Goal: Task Accomplishment & Management: Manage account settings

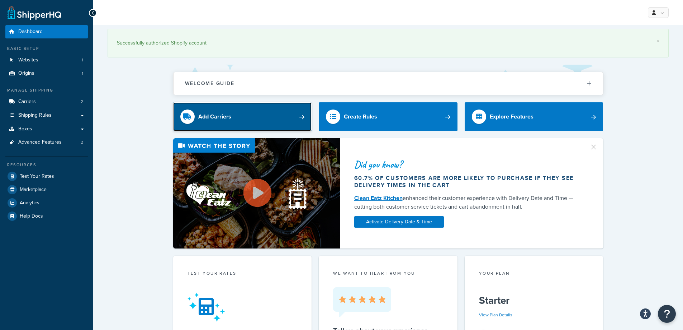
click at [301, 118] on link "Add Carriers" at bounding box center [242, 116] width 139 height 29
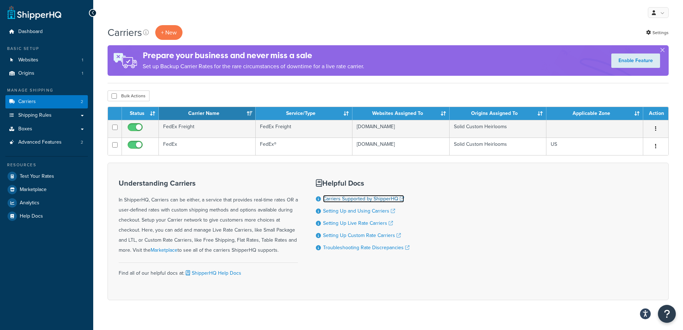
click at [367, 197] on link "Carriers Supported by ShipperHQ" at bounding box center [363, 199] width 81 height 8
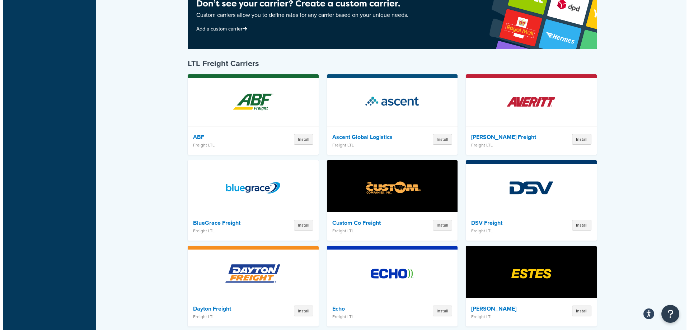
scroll to position [1076, 0]
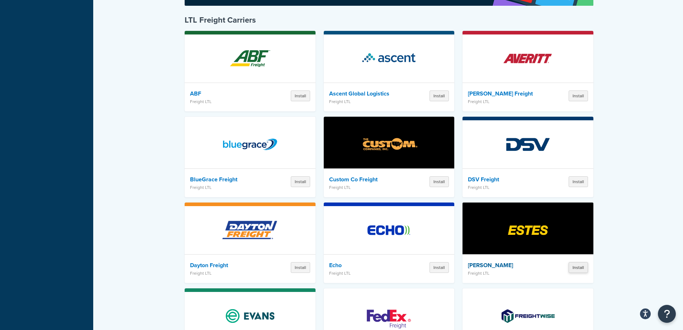
click at [582, 262] on button "Install" at bounding box center [578, 267] width 19 height 11
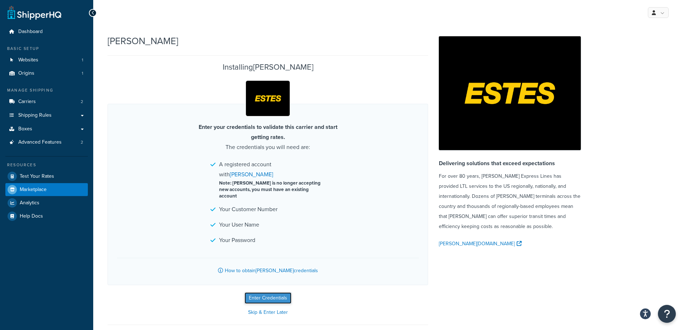
click at [264, 292] on button "Enter Credentials" at bounding box center [268, 297] width 47 height 11
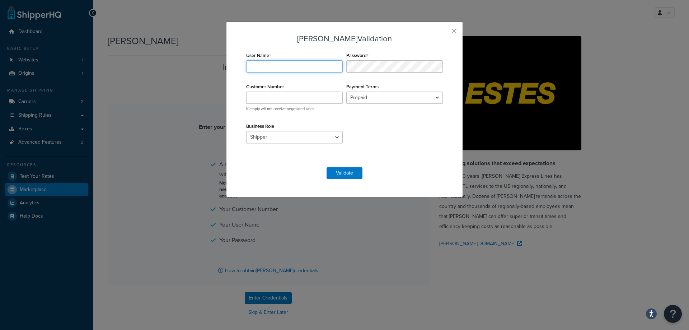
click at [260, 66] on input "User Name" at bounding box center [294, 66] width 96 height 12
type input "Heirloom"
click at [263, 99] on input "Customer Number" at bounding box center [294, 97] width 96 height 12
type input "B041521"
click at [336, 172] on button "Validate" at bounding box center [344, 172] width 36 height 11
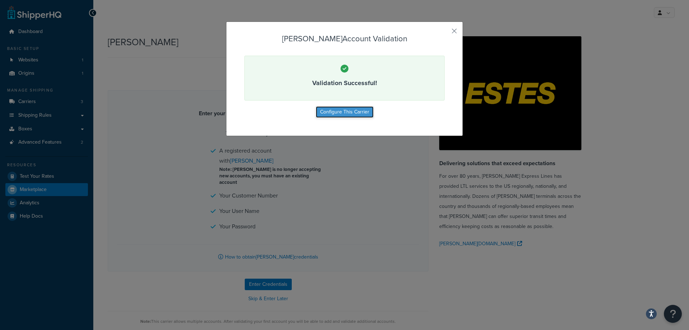
click at [349, 114] on button "Configure This Carrier" at bounding box center [345, 111] width 58 height 11
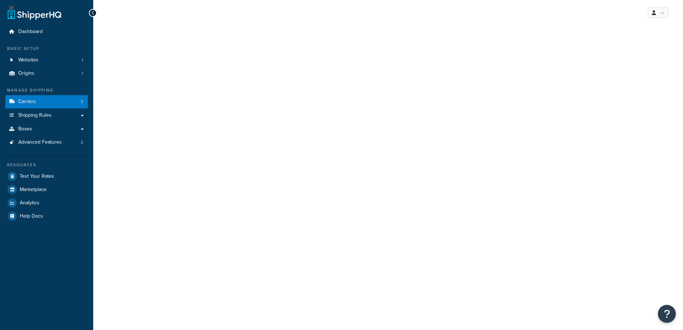
select select "estesFreight"
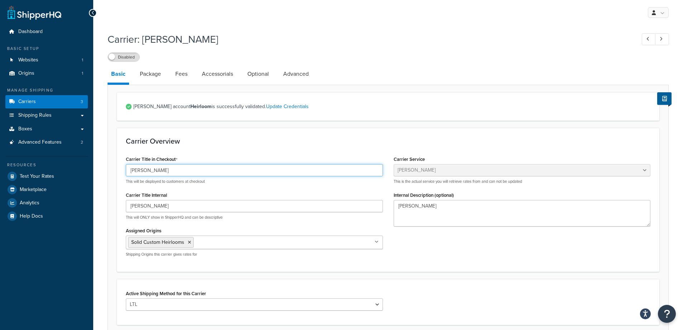
click at [148, 169] on input "[PERSON_NAME]" at bounding box center [254, 170] width 257 height 12
drag, startPoint x: 146, startPoint y: 172, endPoint x: 129, endPoint y: 170, distance: 16.6
click at [129, 170] on input "[PERSON_NAME]" at bounding box center [254, 170] width 257 height 12
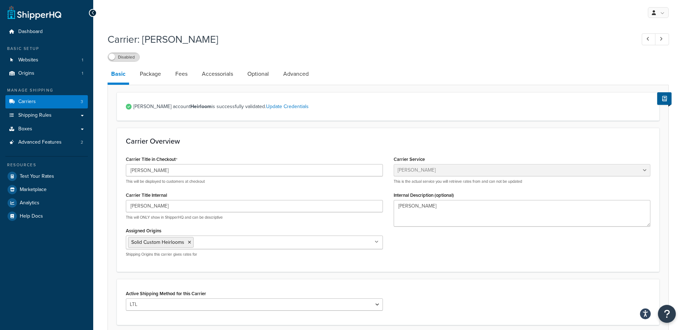
click at [367, 145] on h3 "Carrier Overview" at bounding box center [388, 141] width 525 height 8
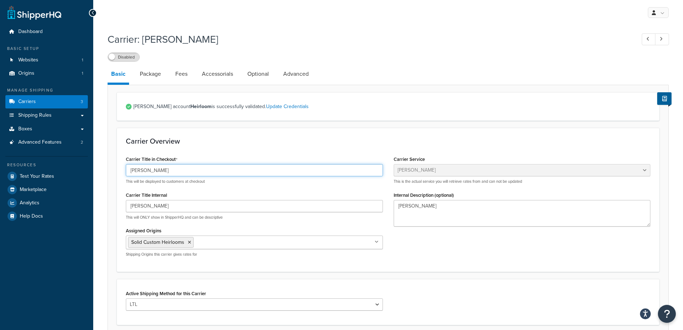
click at [174, 171] on input "[PERSON_NAME]" at bounding box center [254, 170] width 257 height 12
type input "E"
type input "LTL Freight (E)"
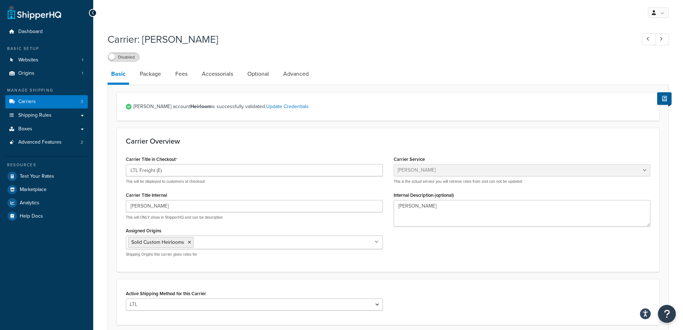
click at [268, 153] on div "Carrier Overview Carrier Title in Checkout LTL Freight (E) This will be display…" at bounding box center [388, 199] width 543 height 143
click at [153, 74] on link "Package" at bounding box center [150, 73] width 28 height 17
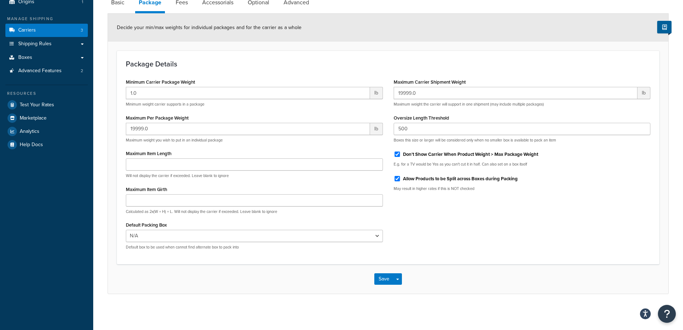
scroll to position [72, 0]
click at [378, 237] on select "N/A" at bounding box center [254, 236] width 257 height 12
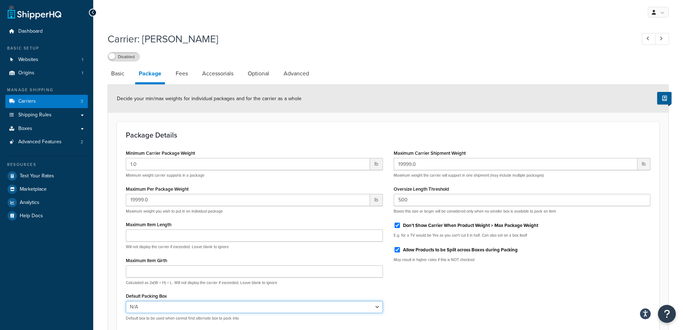
scroll to position [0, 0]
click at [185, 76] on link "Fees" at bounding box center [181, 73] width 19 height 17
select select "AFTER"
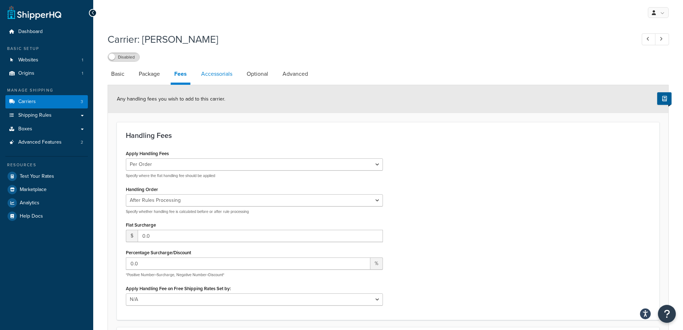
click at [211, 73] on link "Accessorials" at bounding box center [217, 73] width 38 height 17
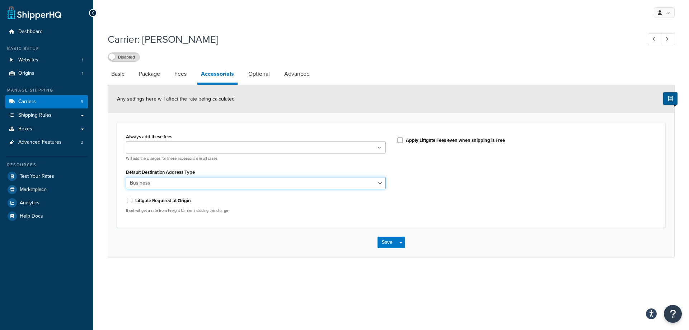
click at [379, 186] on select "Business Residential" at bounding box center [256, 183] width 260 height 12
select select "residential"
click at [126, 177] on select "Business Residential" at bounding box center [256, 183] width 260 height 12
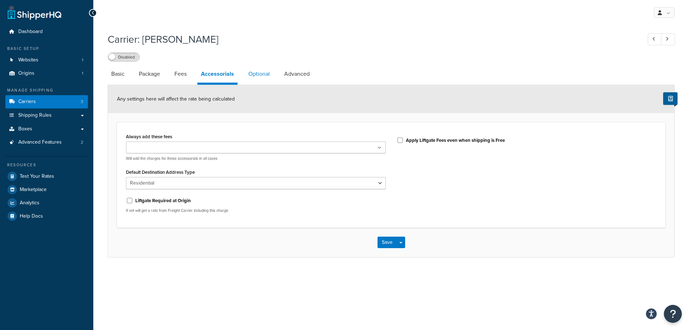
click at [254, 75] on link "Optional" at bounding box center [259, 73] width 29 height 17
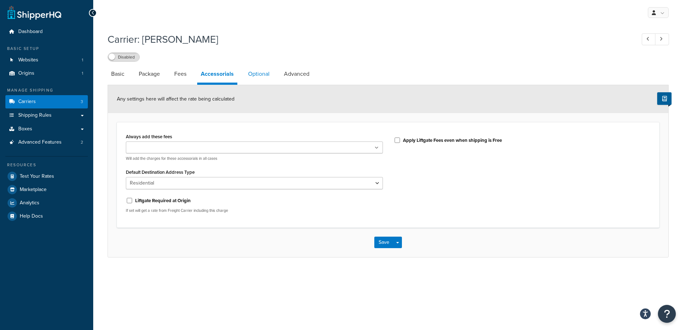
select select "55"
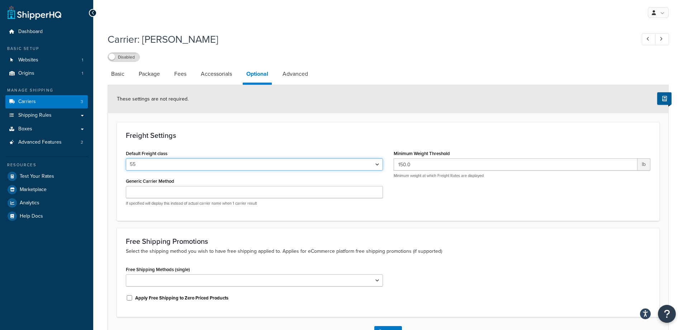
click at [377, 167] on select "50 55 60 65 70 77.5 85 92.5 100 110 125 150 175 200 250 300 400 500" at bounding box center [254, 164] width 257 height 12
click at [291, 74] on link "Advanced" at bounding box center [295, 73] width 33 height 17
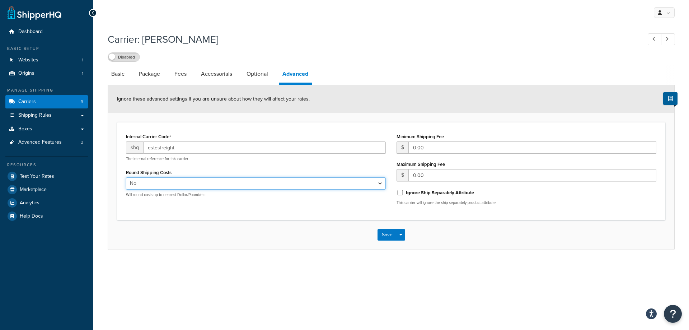
click at [379, 184] on select "Yes No" at bounding box center [256, 183] width 260 height 12
select select "true"
click at [126, 178] on select "Yes No" at bounding box center [256, 183] width 260 height 12
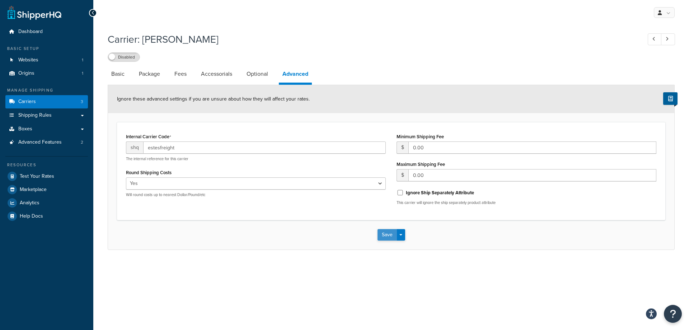
click at [384, 236] on button "Save" at bounding box center [386, 234] width 19 height 11
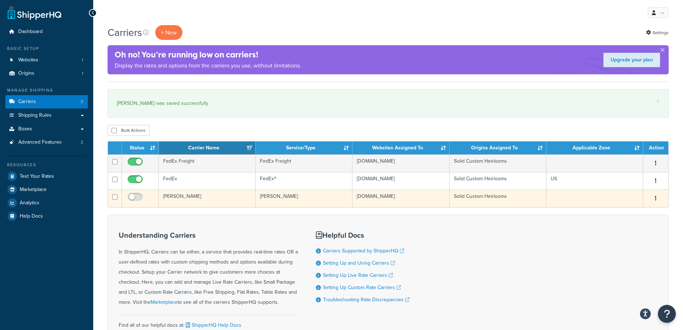
click at [655, 202] on button "button" at bounding box center [656, 198] width 10 height 11
click at [625, 209] on link "Edit" at bounding box center [627, 212] width 57 height 15
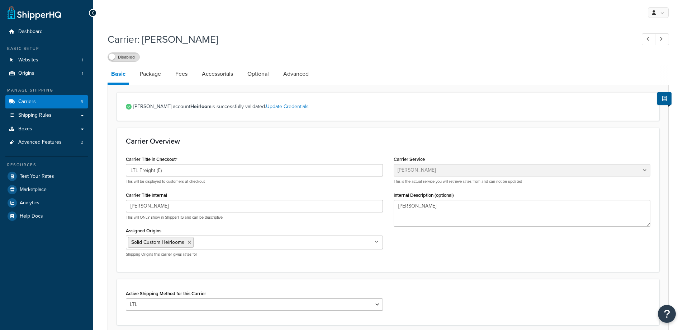
select select "estesFreight"
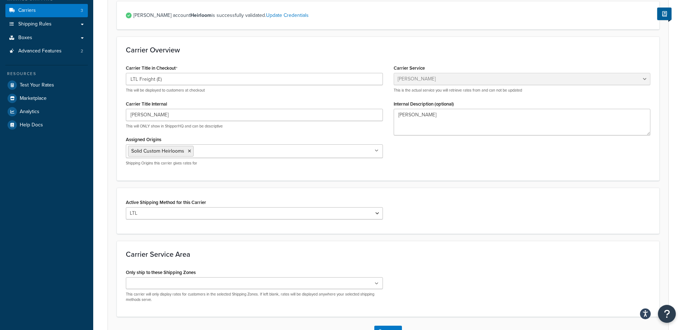
scroll to position [145, 0]
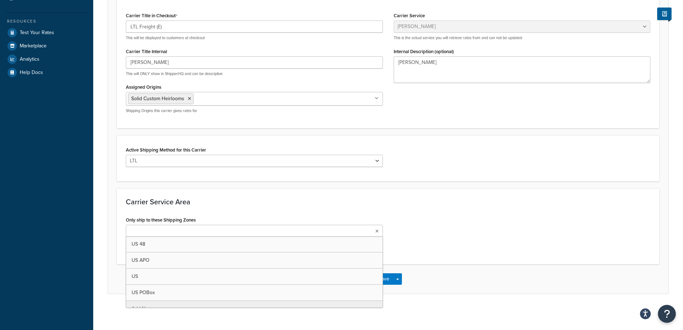
click at [378, 229] on icon at bounding box center [376, 231] width 3 height 4
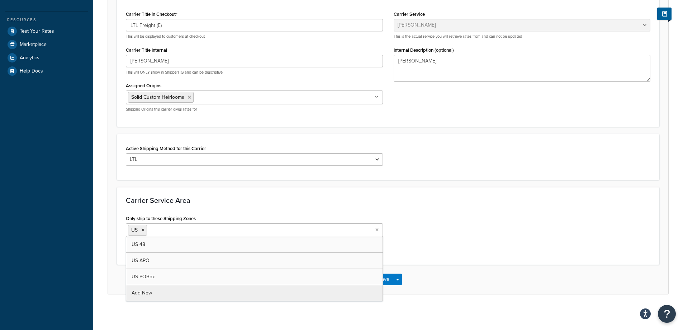
click at [519, 274] on div "Save Save Dropdown Save and Edit" at bounding box center [388, 278] width 561 height 29
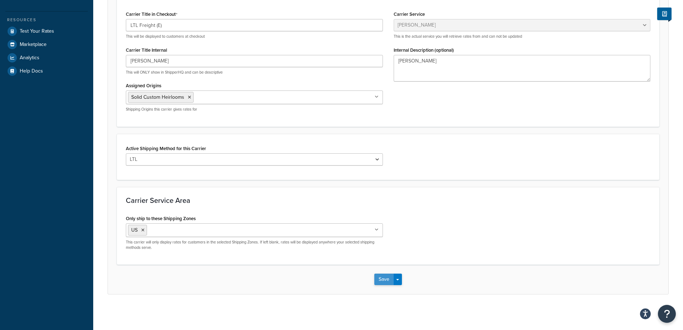
click at [384, 282] on button "Save" at bounding box center [383, 278] width 19 height 11
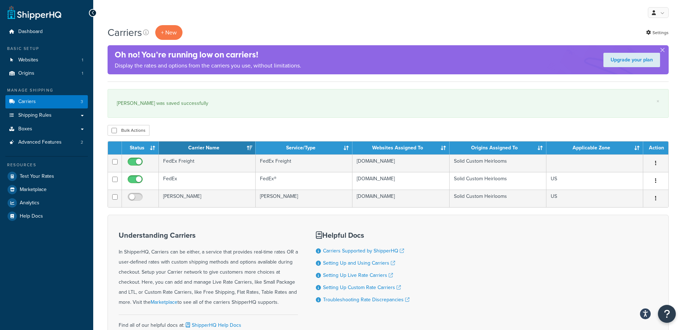
click at [217, 26] on div "Carriers + New Settings" at bounding box center [388, 32] width 561 height 15
click at [56, 114] on link "Shipping Rules" at bounding box center [46, 115] width 82 height 13
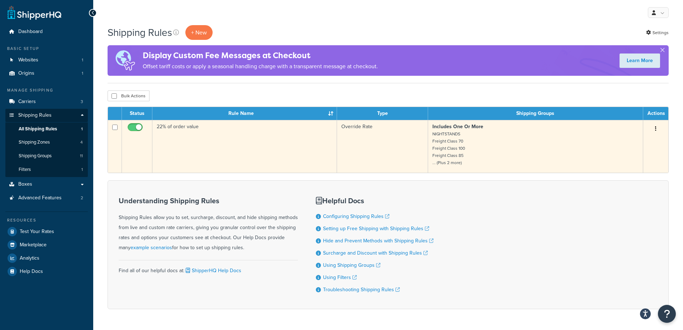
click at [655, 130] on icon "button" at bounding box center [655, 128] width 1 height 5
click at [639, 140] on link "Edit" at bounding box center [632, 142] width 57 height 15
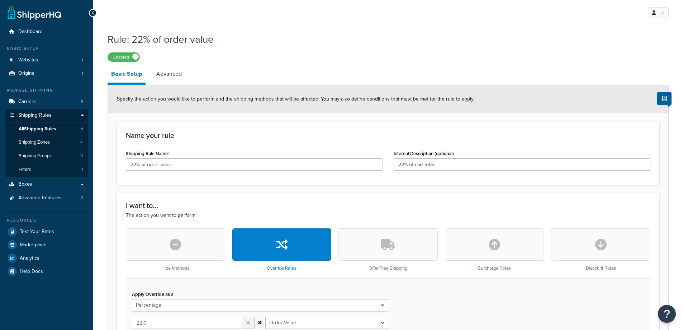
select select "PERCENTAGE"
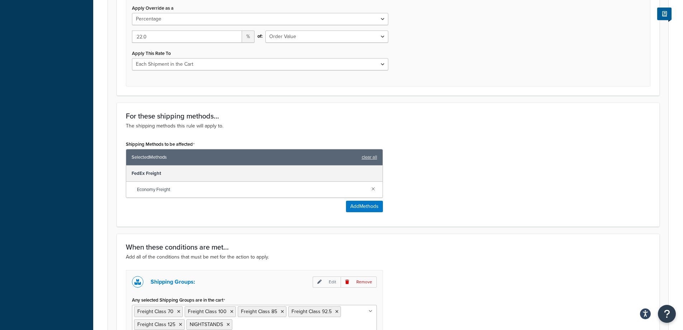
scroll to position [287, 0]
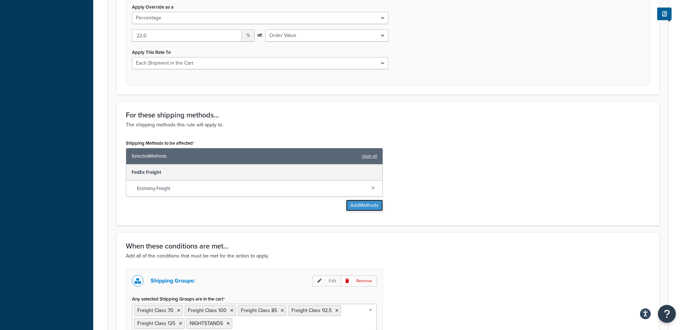
click at [355, 206] on button "Add Methods" at bounding box center [364, 204] width 37 height 11
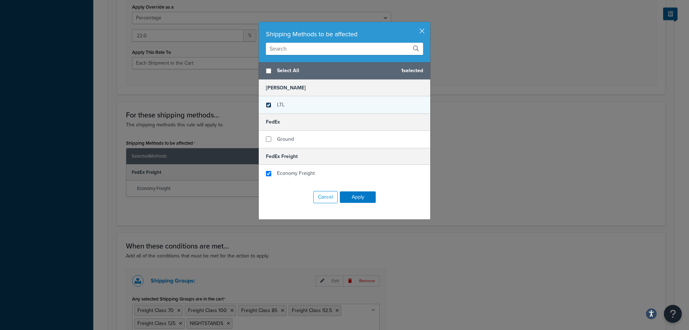
click at [266, 104] on input "checkbox" at bounding box center [268, 104] width 5 height 5
checkbox input "true"
click at [267, 70] on input "checkbox" at bounding box center [268, 70] width 5 height 5
checkbox input "true"
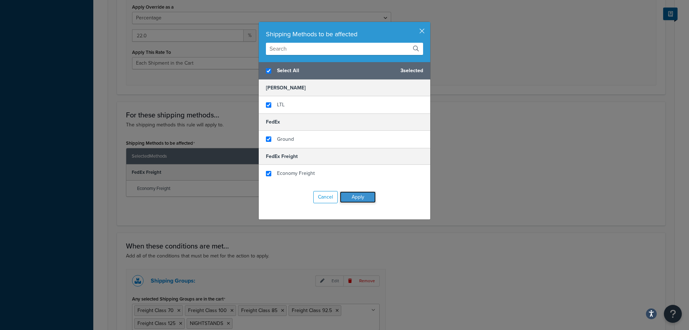
click at [360, 199] on button "Apply" at bounding box center [358, 196] width 36 height 11
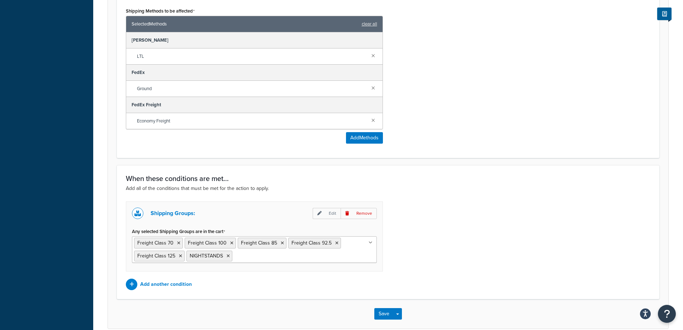
scroll to position [455, 0]
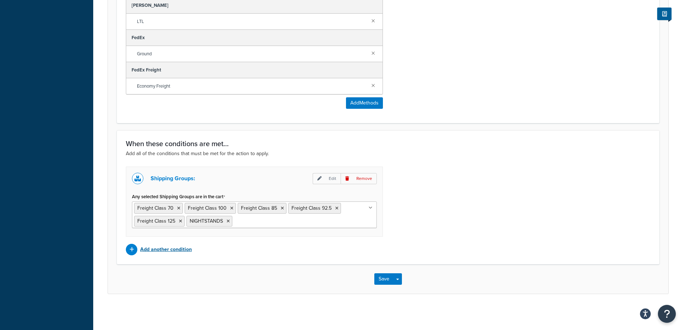
click at [164, 247] on p "Add another condition" at bounding box center [166, 249] width 52 height 10
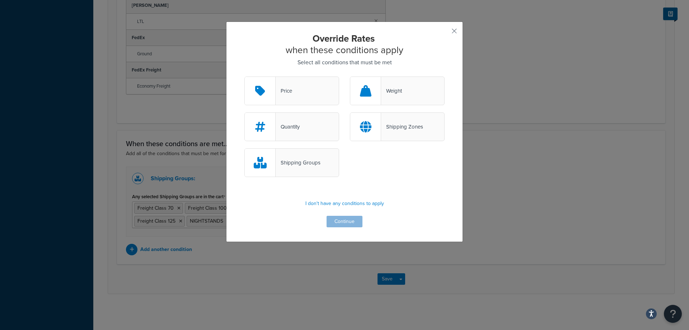
click at [292, 95] on div "Price" at bounding box center [291, 90] width 95 height 29
click at [0, 0] on input "Price" at bounding box center [0, 0] width 0 height 0
click at [347, 220] on button "Continue" at bounding box center [344, 221] width 36 height 11
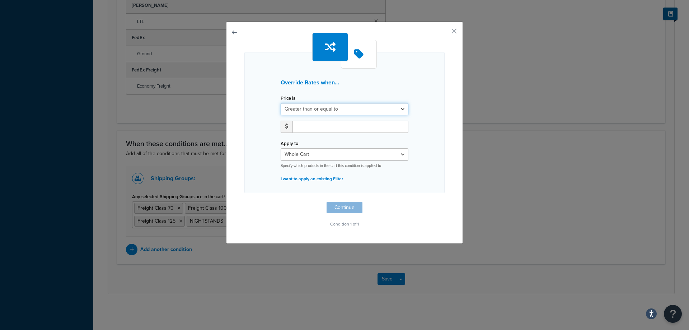
click at [399, 108] on select "Greater than or equal to Between or equal to Less than or equal to" at bounding box center [344, 109] width 128 height 12
select select "UNDER"
click at [280, 103] on select "Greater than or equal to Between or equal to Less than or equal to" at bounding box center [344, 109] width 128 height 12
click at [327, 128] on input "number" at bounding box center [350, 126] width 116 height 12
type input "1200"
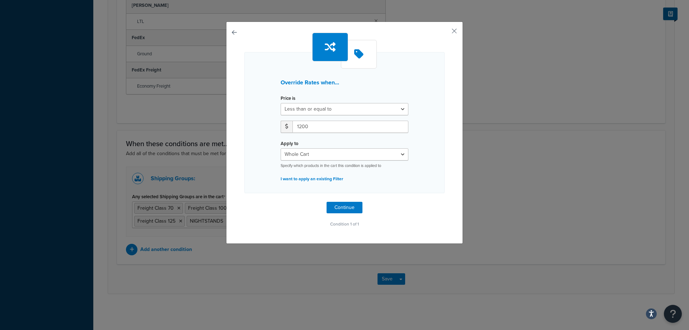
click at [418, 216] on div "Override Rates when... Price is Greater than or equal to Between or equal to Le…" at bounding box center [344, 131] width 200 height 196
click at [341, 207] on button "Continue" at bounding box center [344, 207] width 36 height 11
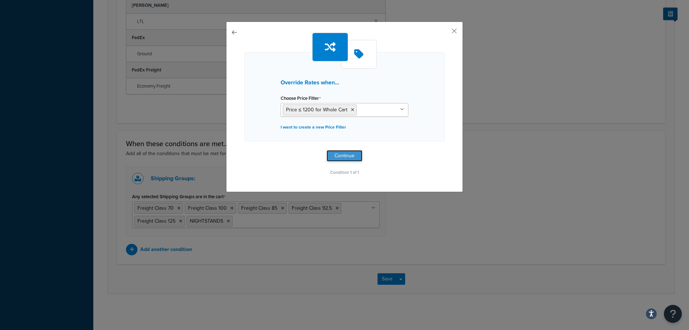
click at [344, 155] on button "Continue" at bounding box center [344, 155] width 36 height 11
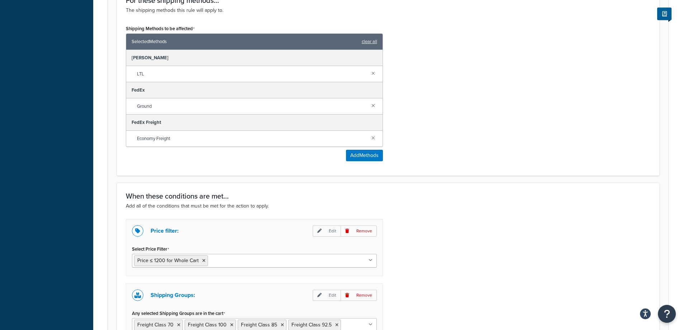
scroll to position [519, 0]
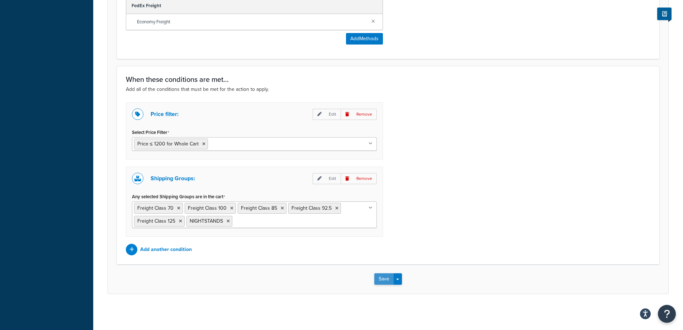
click at [381, 279] on button "Save" at bounding box center [383, 278] width 19 height 11
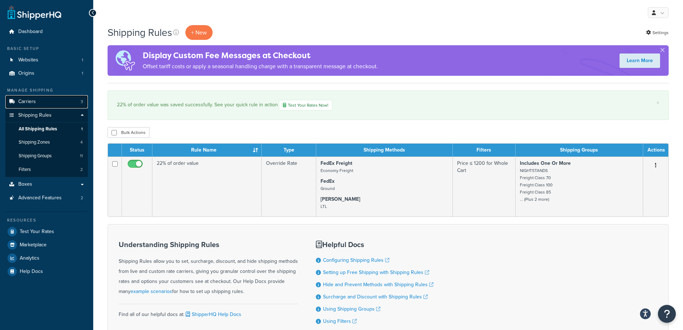
click at [28, 102] on span "Carriers" at bounding box center [27, 102] width 18 height 6
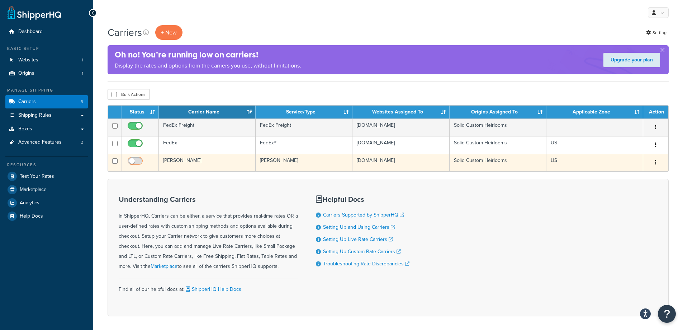
click at [141, 162] on input "checkbox" at bounding box center [136, 162] width 20 height 9
checkbox input "true"
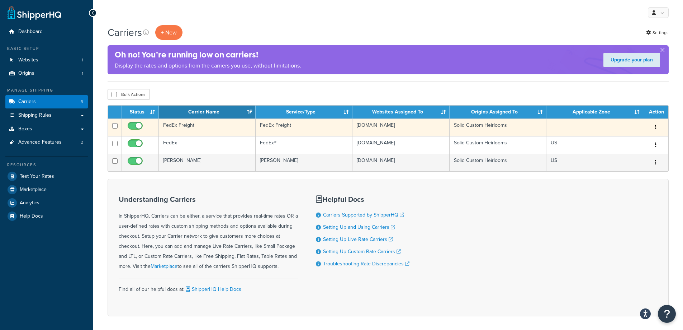
click at [132, 126] on input "checkbox" at bounding box center [136, 127] width 20 height 9
click at [138, 126] on input "checkbox" at bounding box center [136, 127] width 20 height 9
checkbox input "true"
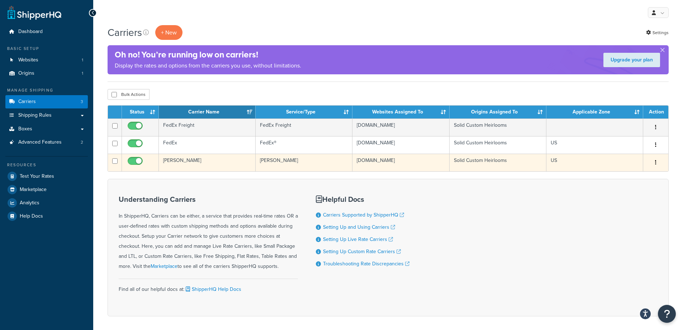
click at [131, 160] on input "checkbox" at bounding box center [136, 162] width 20 height 9
checkbox input "false"
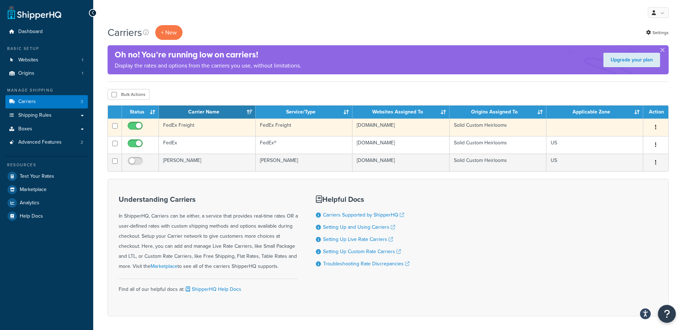
click at [134, 127] on input "checkbox" at bounding box center [136, 127] width 20 height 9
checkbox input "false"
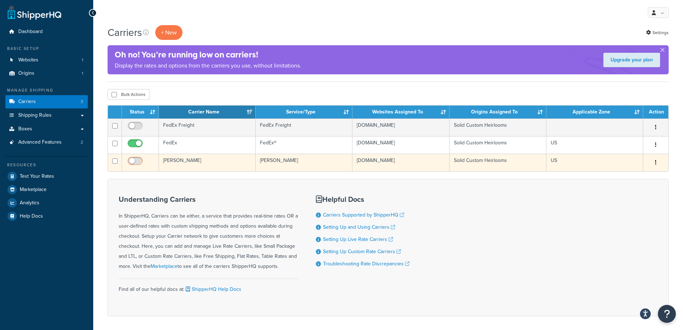
click at [137, 162] on input "checkbox" at bounding box center [136, 162] width 20 height 9
checkbox input "true"
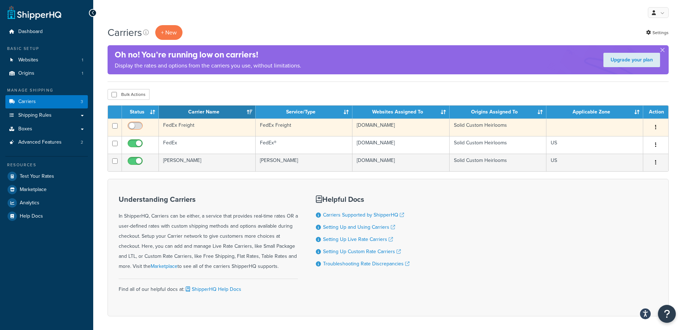
click at [139, 123] on input "checkbox" at bounding box center [136, 127] width 20 height 9
checkbox input "true"
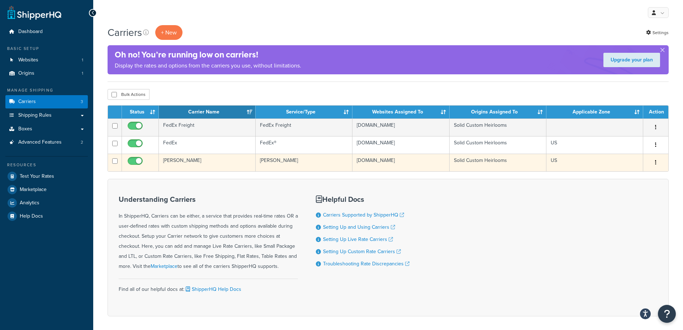
click at [134, 160] on input "checkbox" at bounding box center [136, 162] width 20 height 9
checkbox input "false"
click at [657, 165] on button "button" at bounding box center [656, 162] width 10 height 11
click at [627, 176] on link "Edit" at bounding box center [627, 177] width 57 height 15
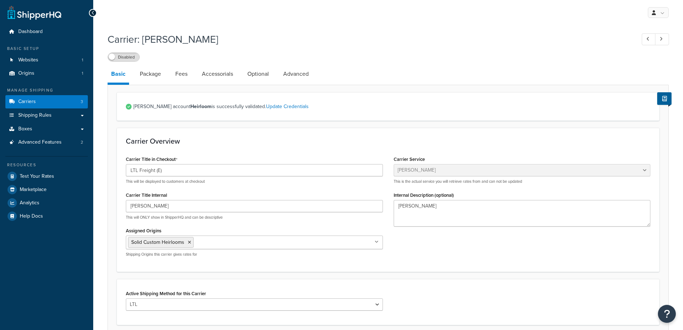
select select "estesFreight"
